Goal: Task Accomplishment & Management: Use online tool/utility

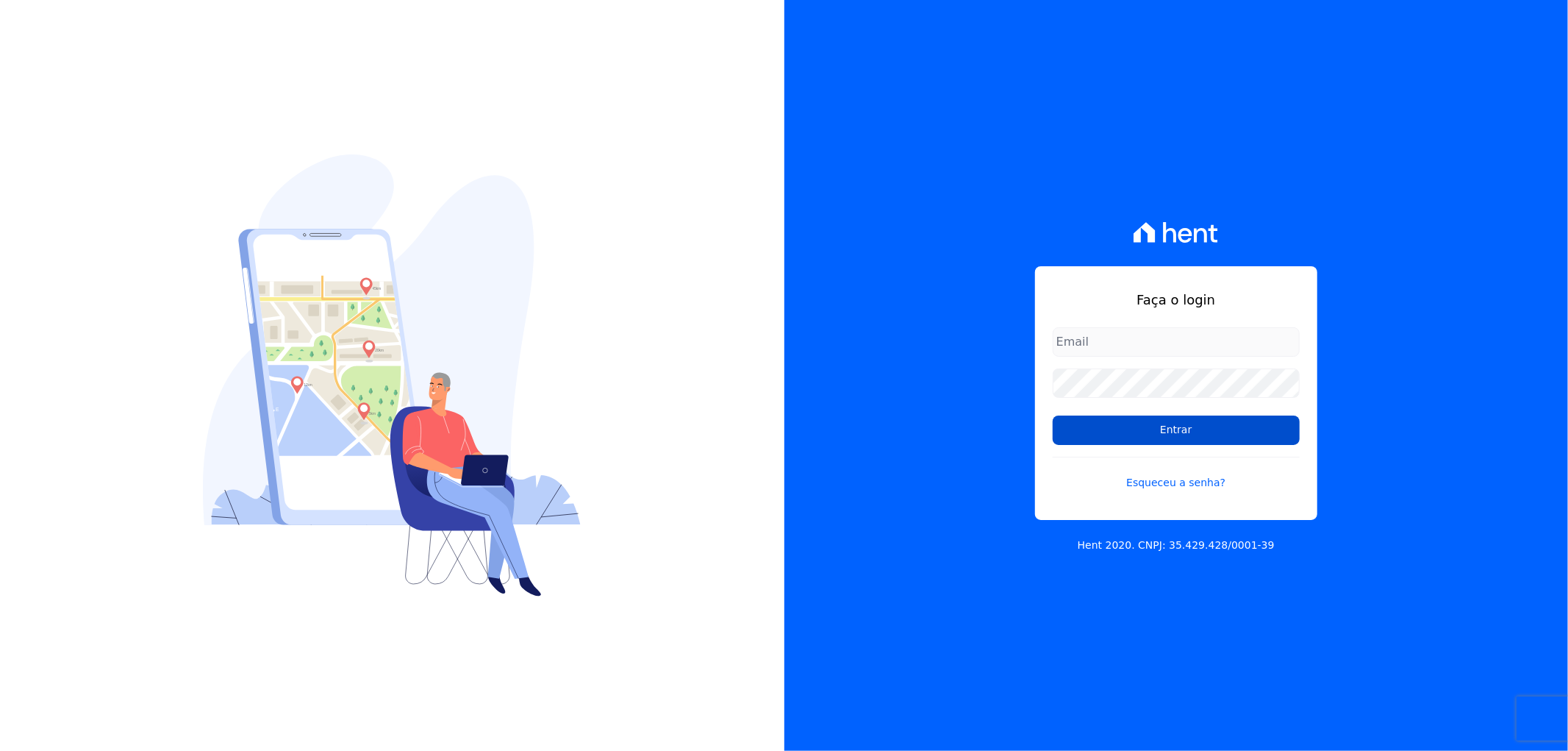
type input "[EMAIL_ADDRESS][DOMAIN_NAME]"
click at [1145, 435] on input "Entrar" at bounding box center [1176, 430] width 247 height 29
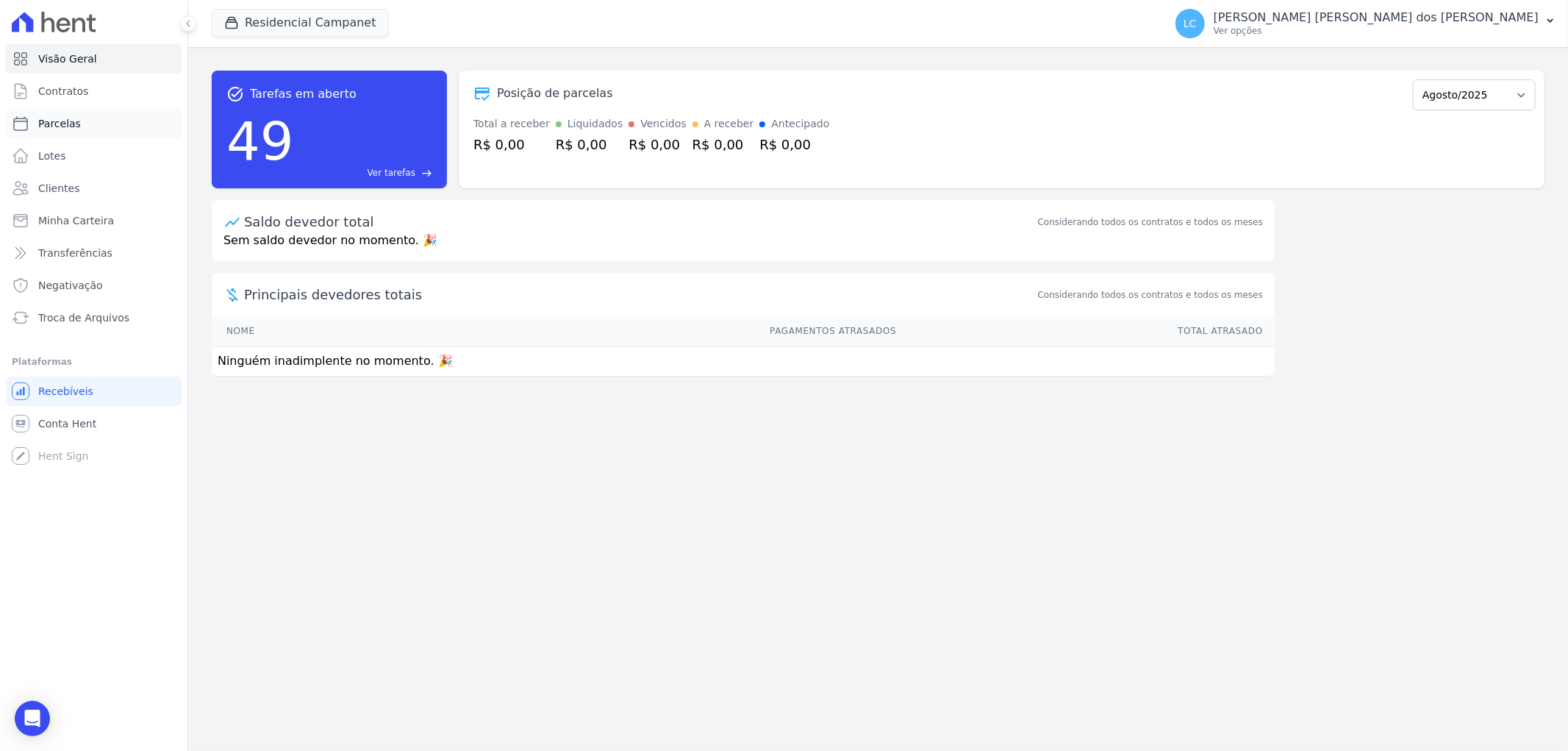
click at [112, 133] on link "Parcelas" at bounding box center [93, 123] width 175 height 29
select select
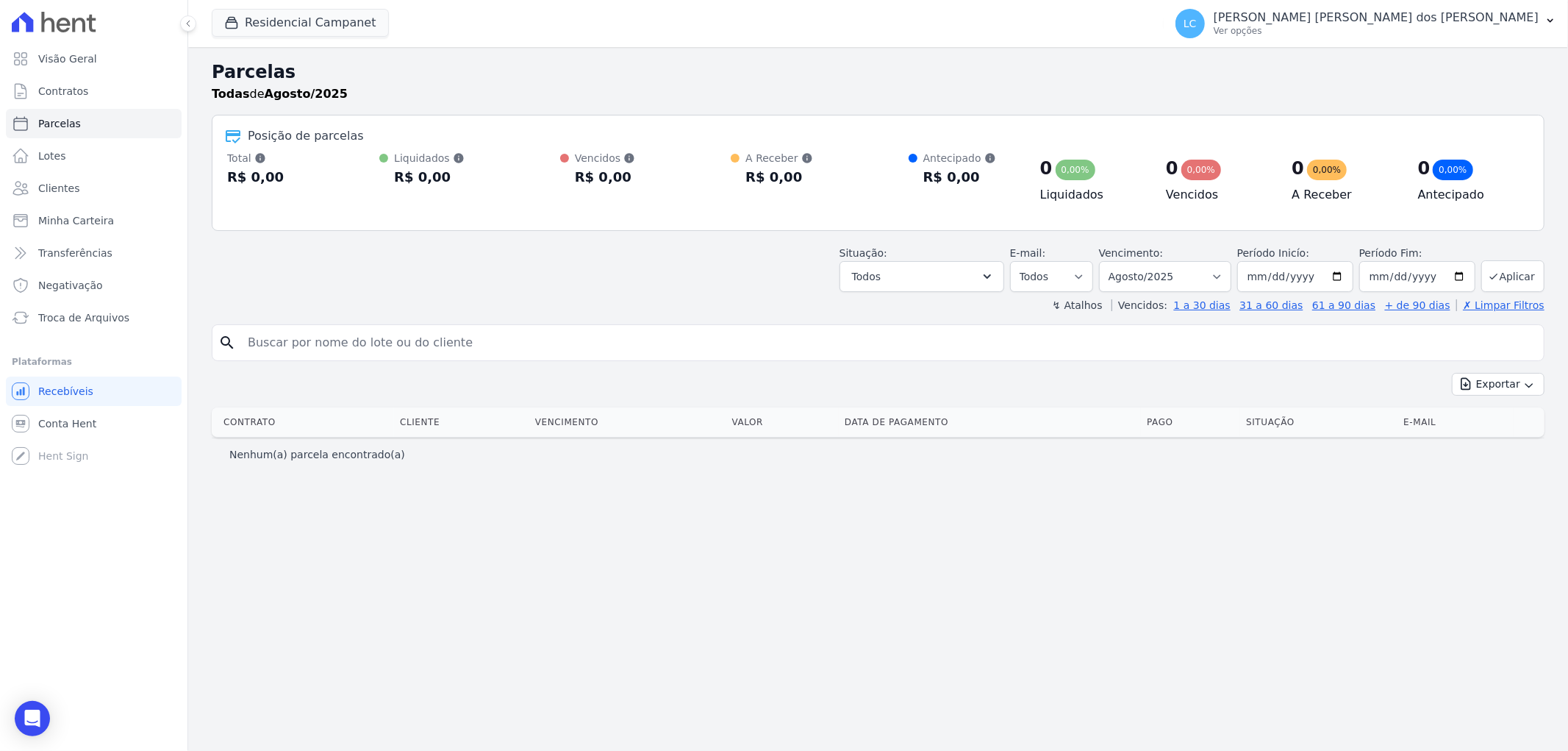
click at [391, 346] on input "search" at bounding box center [888, 342] width 1299 height 29
click at [305, 33] on button "Residencial Campanet" at bounding box center [300, 23] width 177 height 28
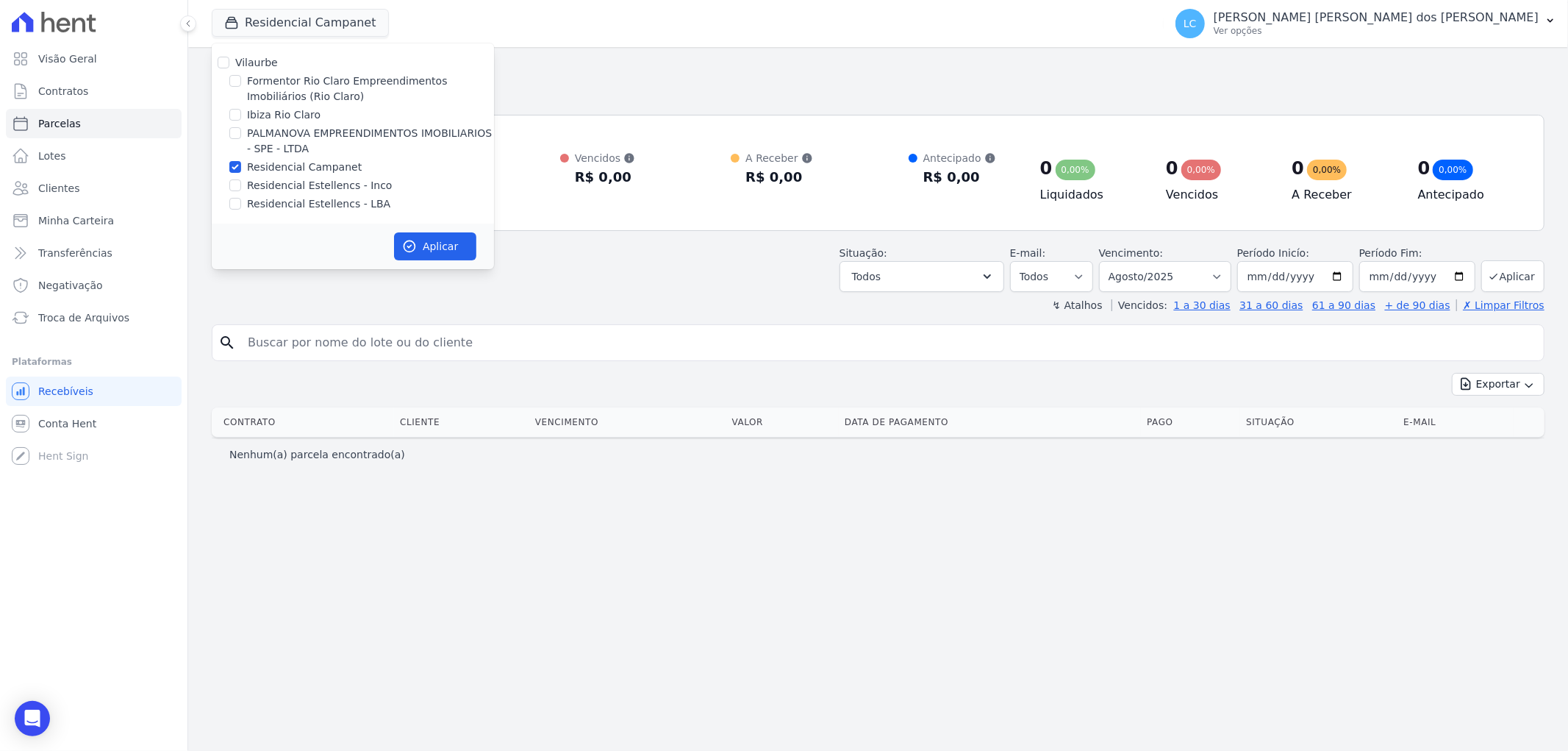
click at [226, 164] on div "Residencial Campanet" at bounding box center [352, 167] width 283 height 15
drag, startPoint x: 233, startPoint y: 168, endPoint x: 234, endPoint y: 149, distance: 19.0
click at [234, 165] on input "Residencial Campanet" at bounding box center [235, 167] width 12 height 12
checkbox input "false"
click at [236, 109] on input "Ibiza Rio Claro" at bounding box center [235, 115] width 12 height 12
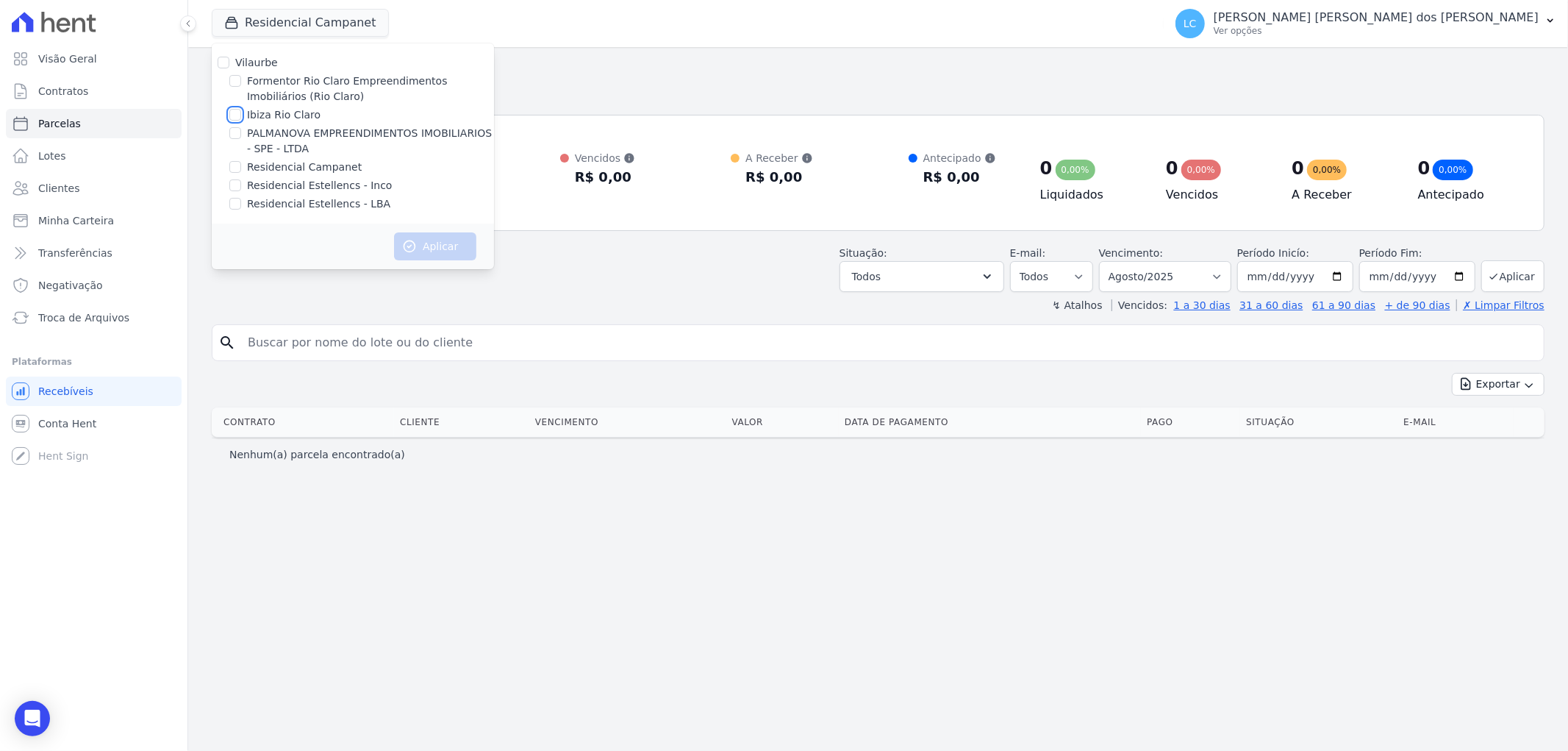
checkbox input "true"
click at [409, 241] on icon "button" at bounding box center [409, 247] width 15 height 15
select select
